Goal: Task Accomplishment & Management: Use online tool/utility

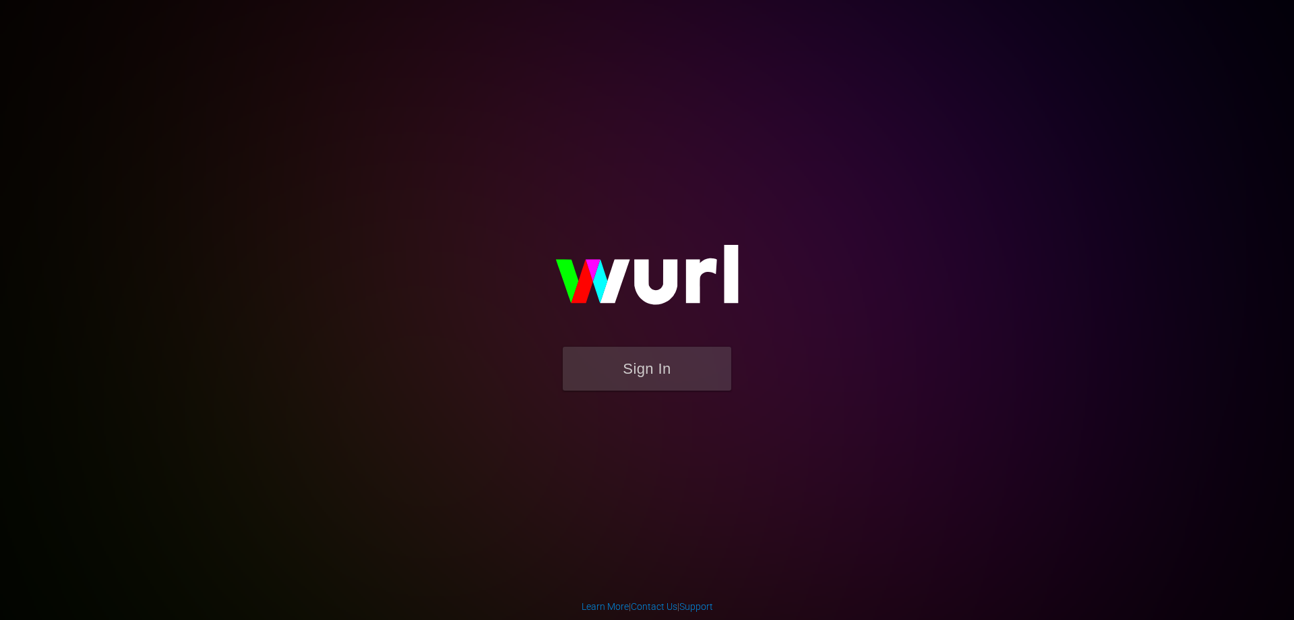
click at [621, 338] on img at bounding box center [647, 281] width 270 height 131
click at [624, 355] on button "Sign In" at bounding box center [647, 369] width 169 height 44
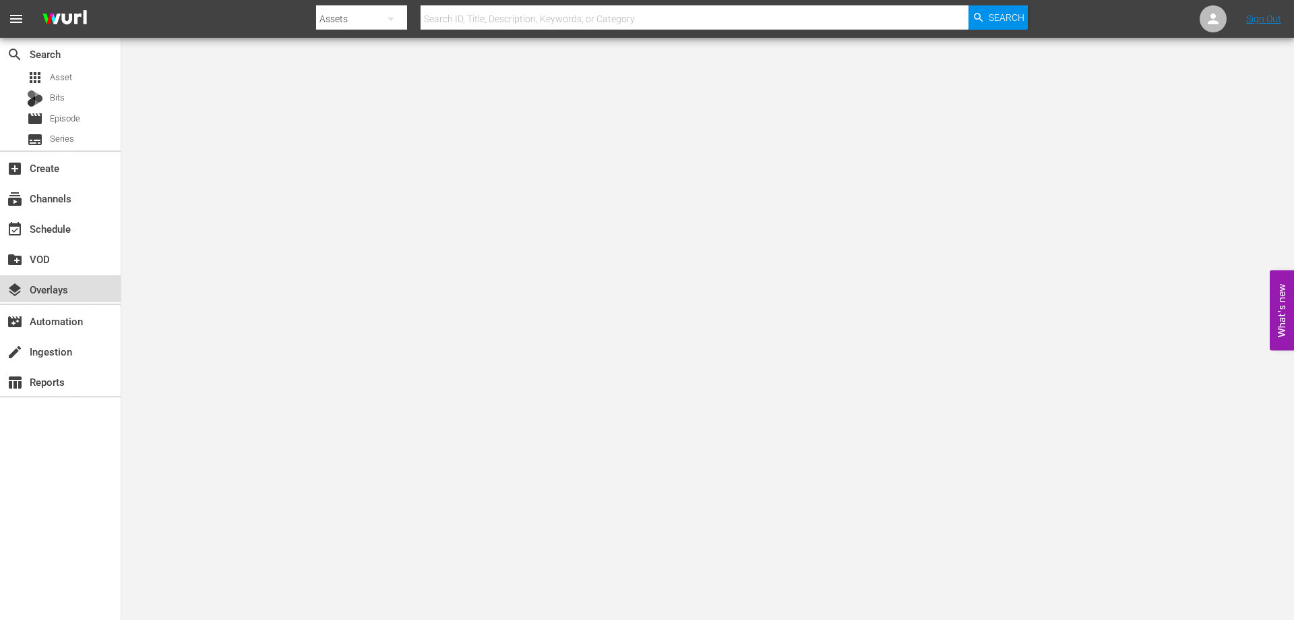
click at [84, 289] on div "layers Overlays" at bounding box center [60, 288] width 121 height 27
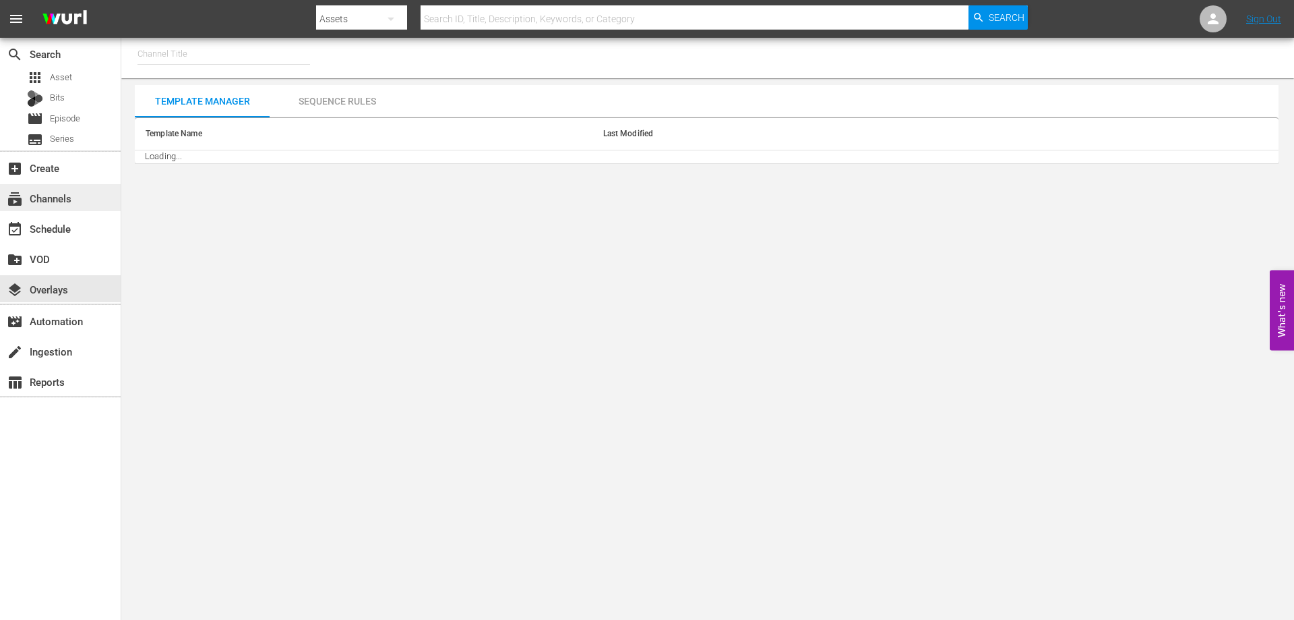
click at [66, 199] on div "subscriptions Channels" at bounding box center [38, 196] width 76 height 12
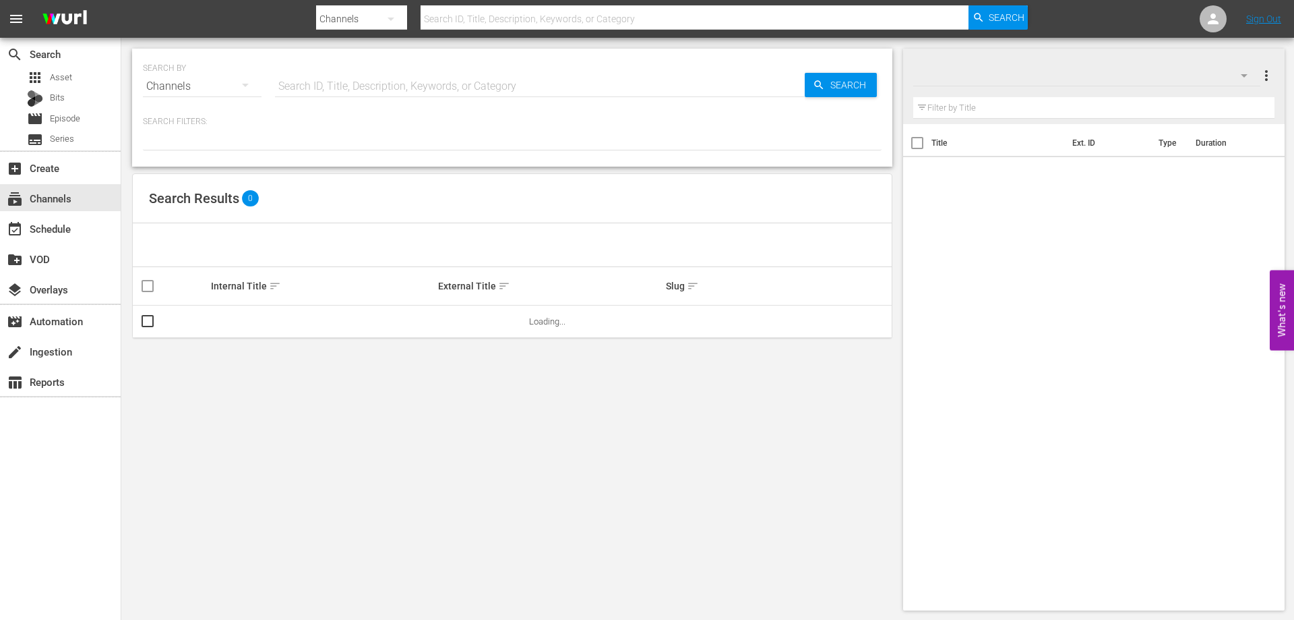
click at [314, 90] on input "text" at bounding box center [540, 86] width 530 height 32
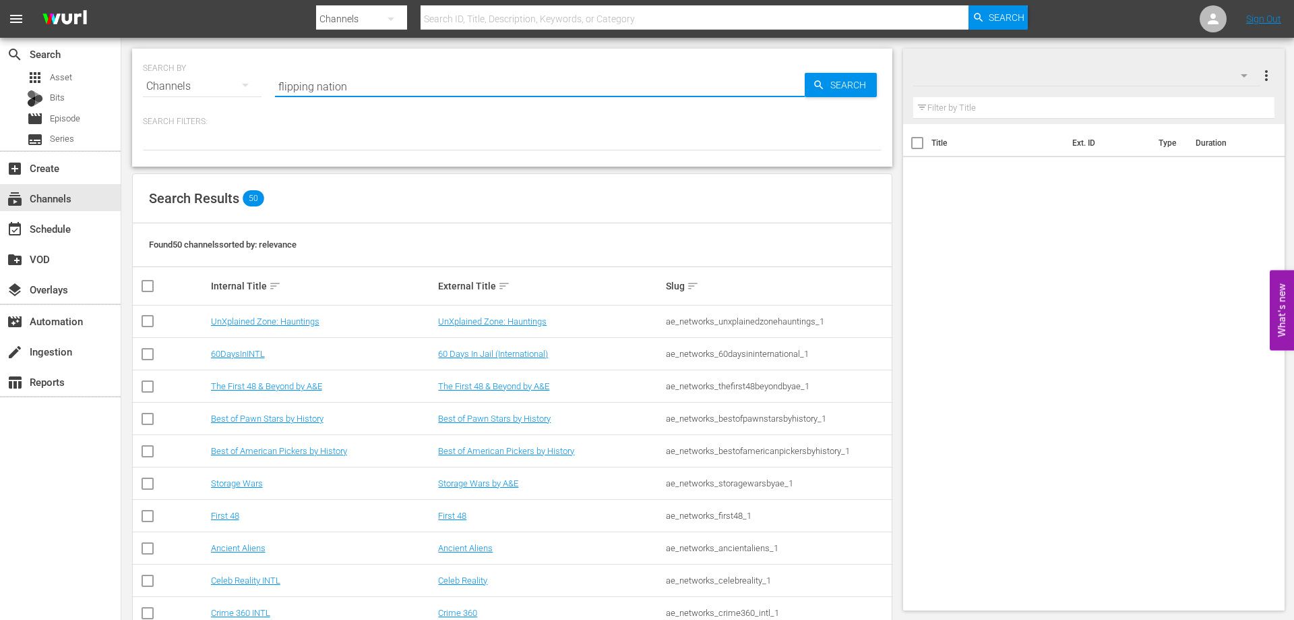
type input "flipping nation"
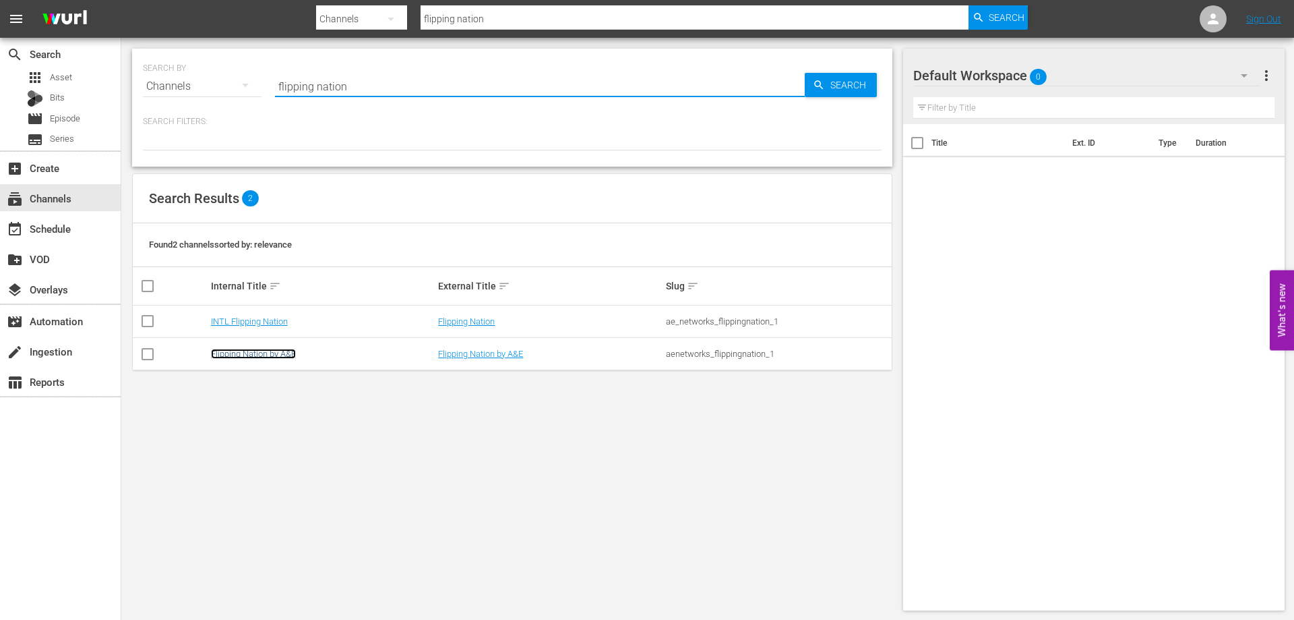
click at [280, 356] on link "Flipping Nation by A&E" at bounding box center [253, 354] width 85 height 10
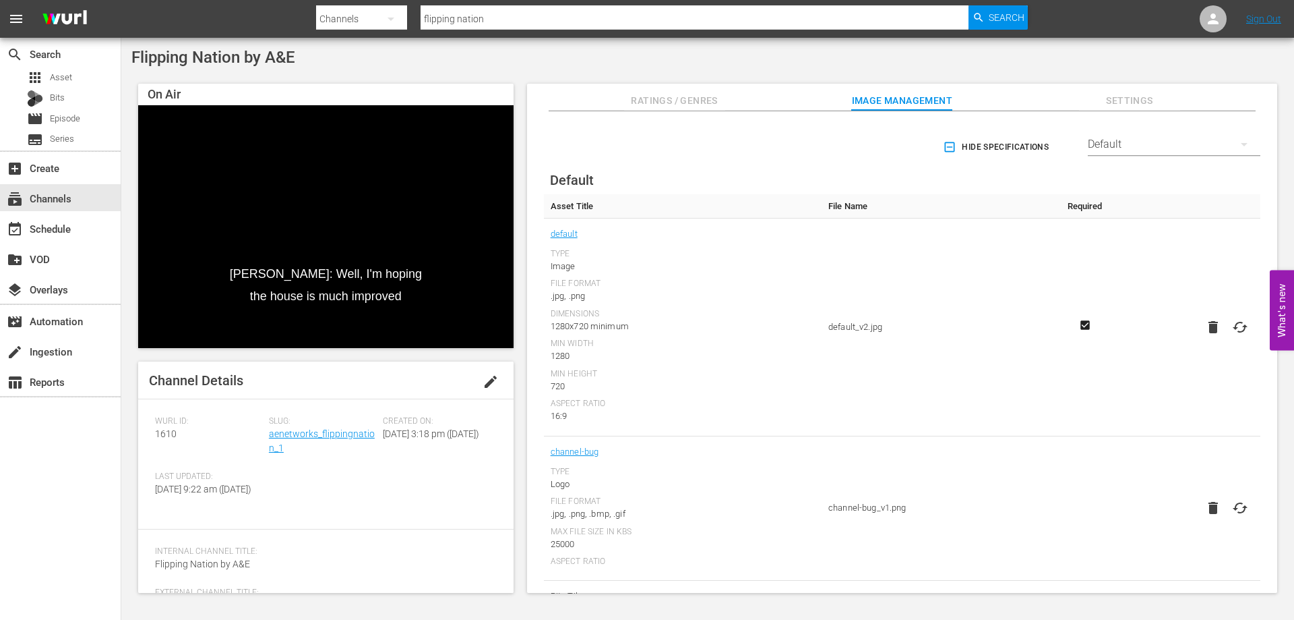
click at [1117, 150] on div "Default" at bounding box center [1174, 144] width 173 height 38
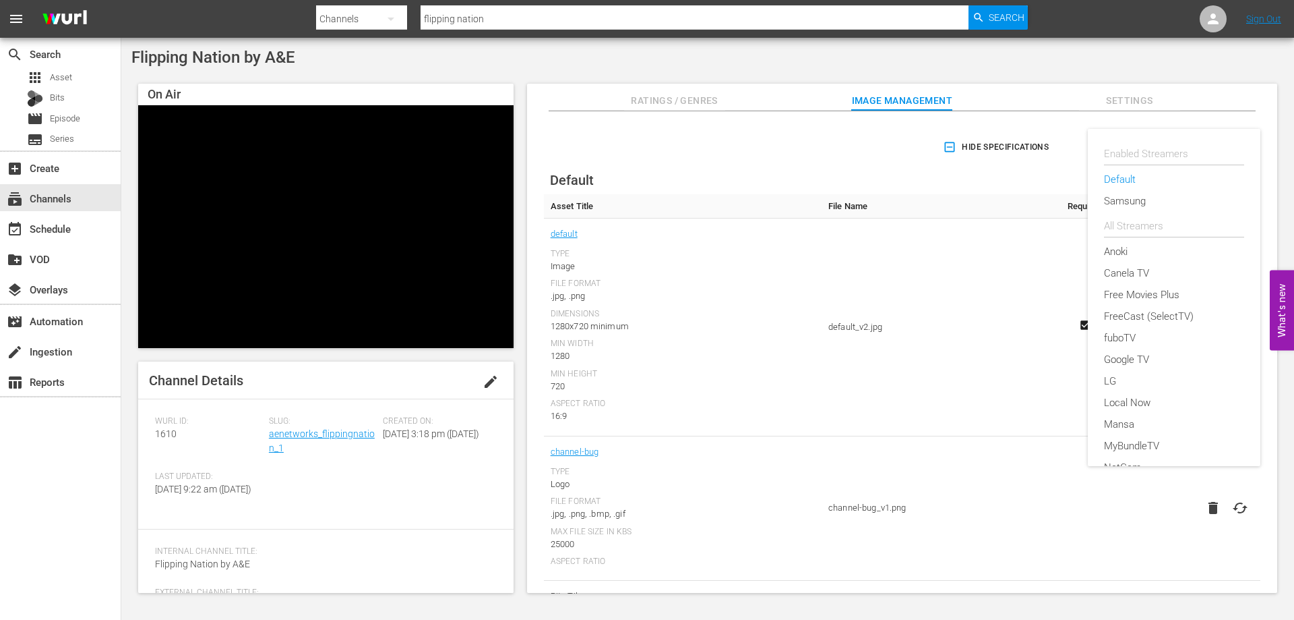
click at [1073, 146] on div "Enabled Streamers Default Samsung All Streamers Anoki Canela TV Free Movies Plu…" at bounding box center [647, 310] width 1294 height 620
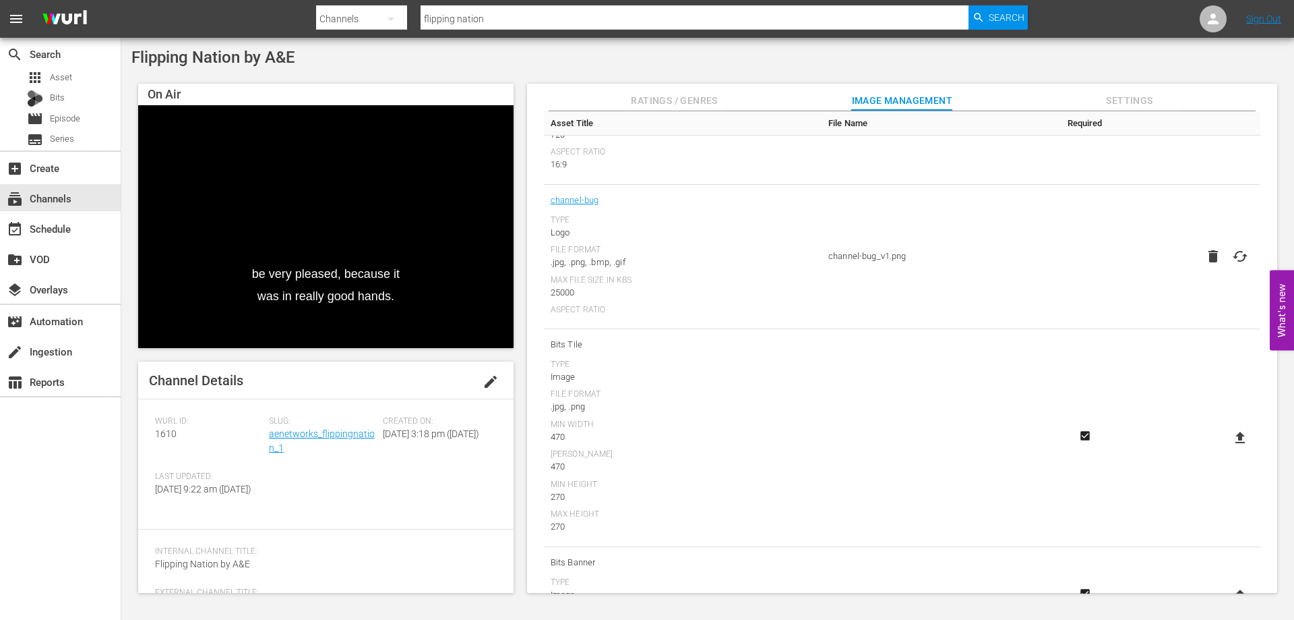
scroll to position [183, 0]
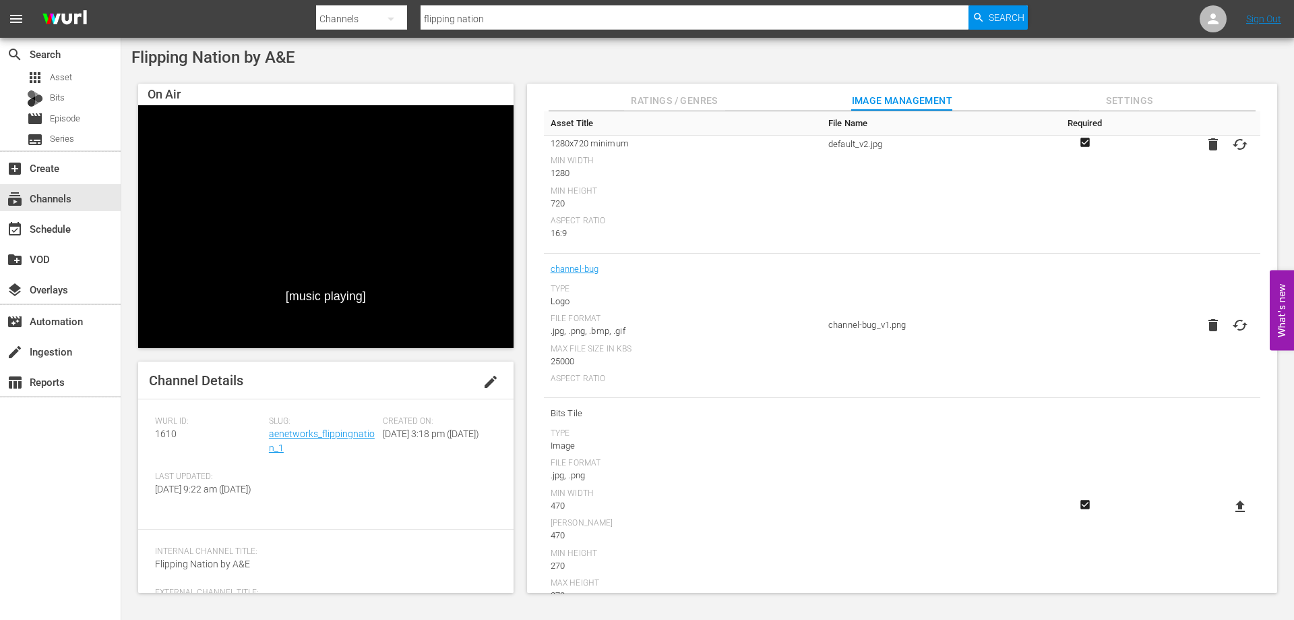
click at [1218, 328] on icon "button" at bounding box center [1213, 325] width 16 height 16
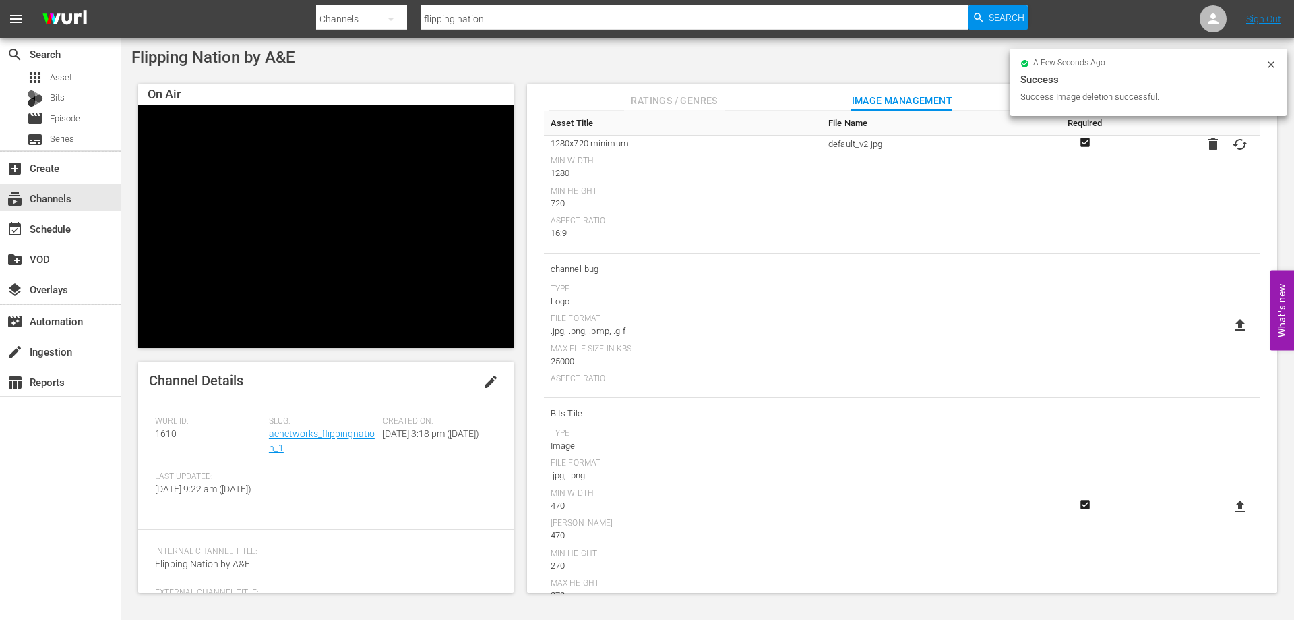
click at [1246, 320] on icon at bounding box center [1240, 325] width 16 height 16
click at [1228, 336] on input "file" at bounding box center [1227, 336] width 1 height 1
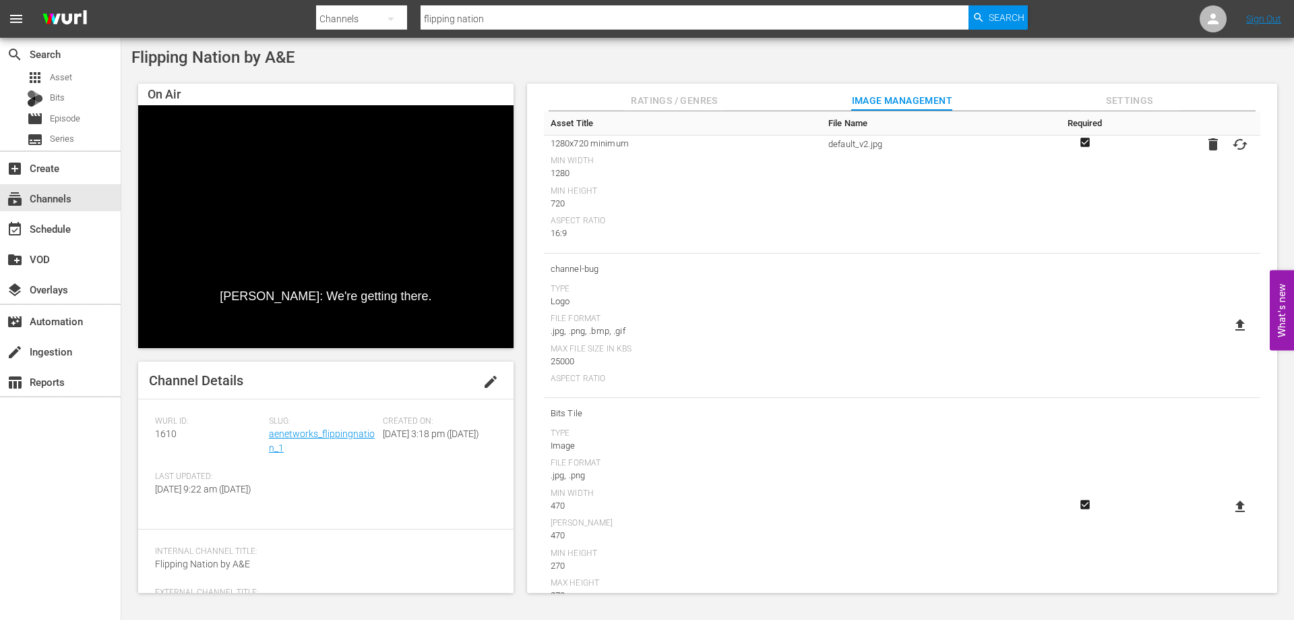
type input "C:\fakepath\Flipping_Nation_by_AE_COLOR_Logo_1920x2560_GHOSTED.png"
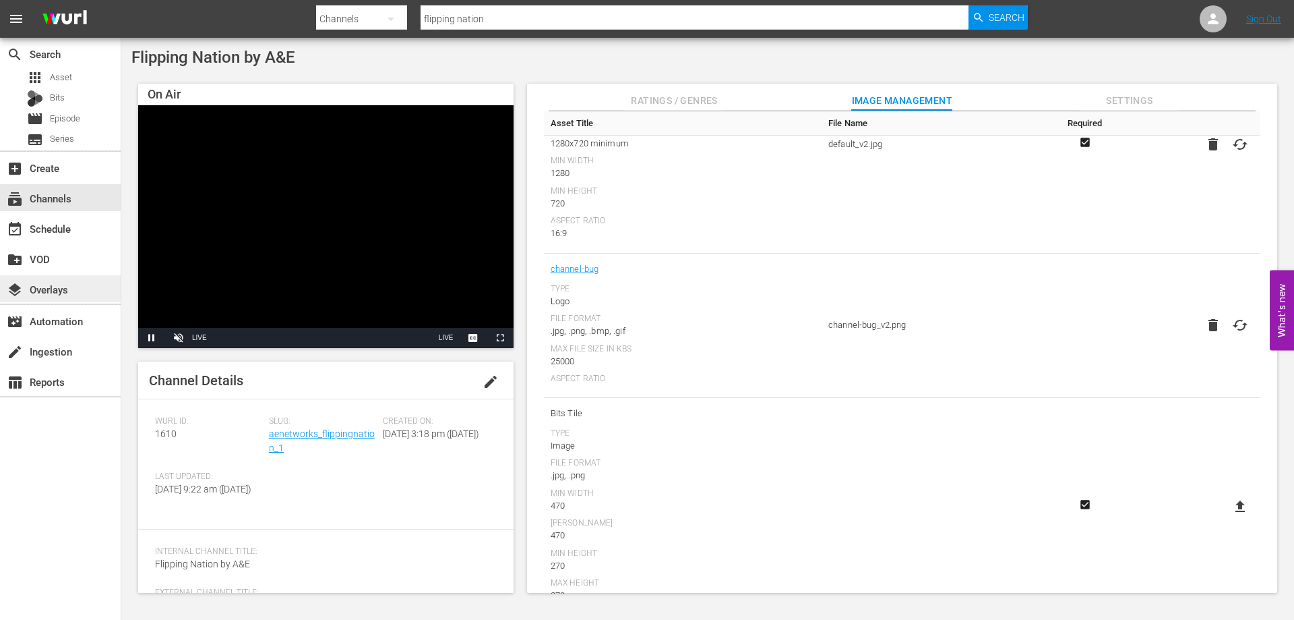
click at [59, 293] on div "layers Overlays" at bounding box center [38, 287] width 76 height 12
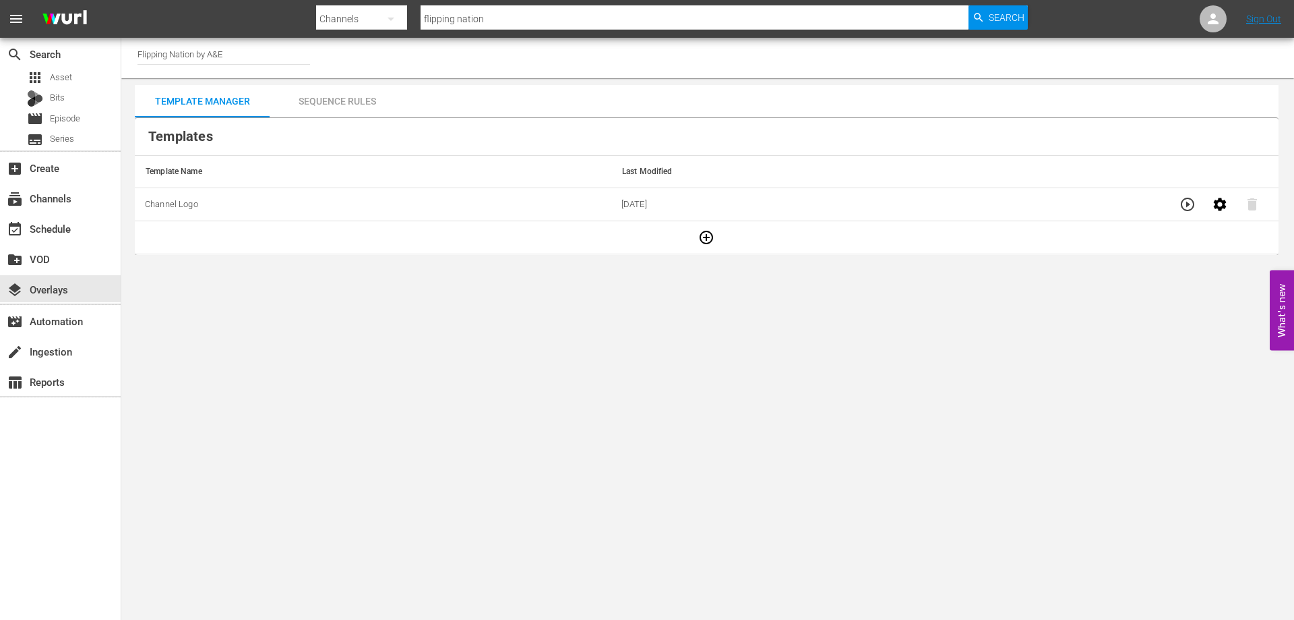
click at [1182, 207] on icon "button" at bounding box center [1187, 204] width 13 height 13
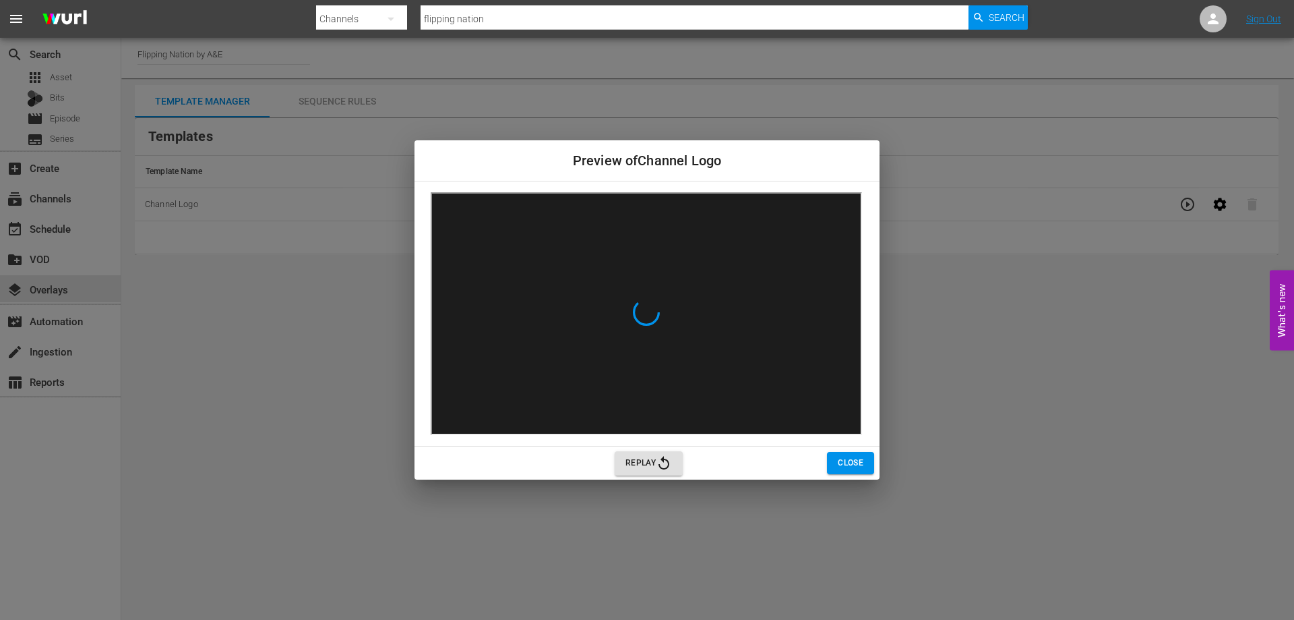
click at [854, 463] on span "Close" at bounding box center [851, 463] width 26 height 14
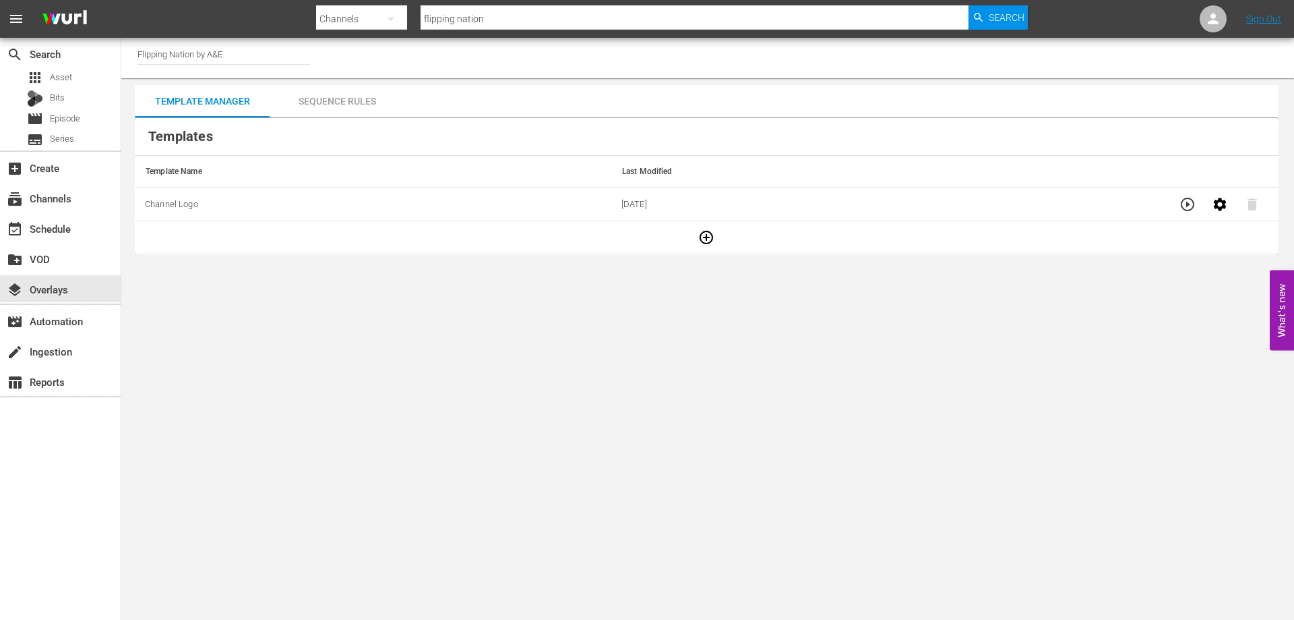
click at [349, 109] on div "Sequence Rules" at bounding box center [337, 101] width 135 height 32
